Goal: Task Accomplishment & Management: Use online tool/utility

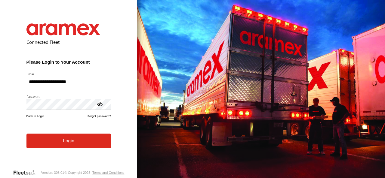
click at [100, 106] on div at bounding box center [100, 104] width 6 height 6
click at [68, 142] on button "Login" at bounding box center [68, 141] width 84 height 15
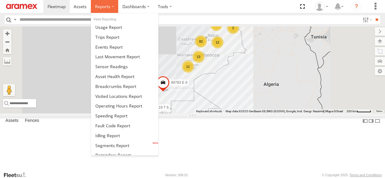
click at [107, 6] on span at bounding box center [102, 7] width 15 height 6
click at [108, 5] on span at bounding box center [102, 7] width 15 height 6
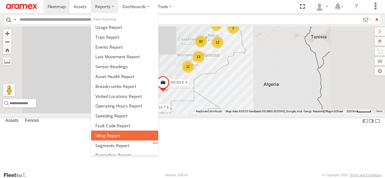
click at [119, 138] on link at bounding box center [124, 136] width 67 height 10
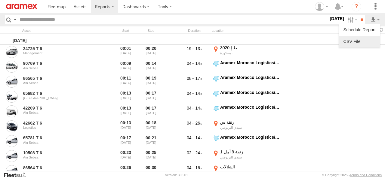
click at [364, 43] on link at bounding box center [359, 41] width 37 height 9
